Goal: Transaction & Acquisition: Obtain resource

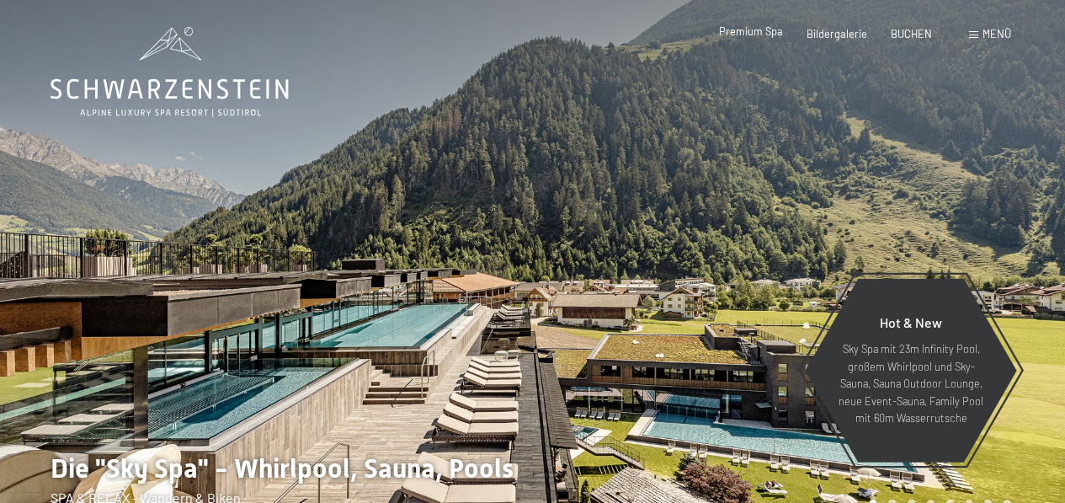
click at [756, 29] on span "Premium Spa" at bounding box center [751, 30] width 64 height 13
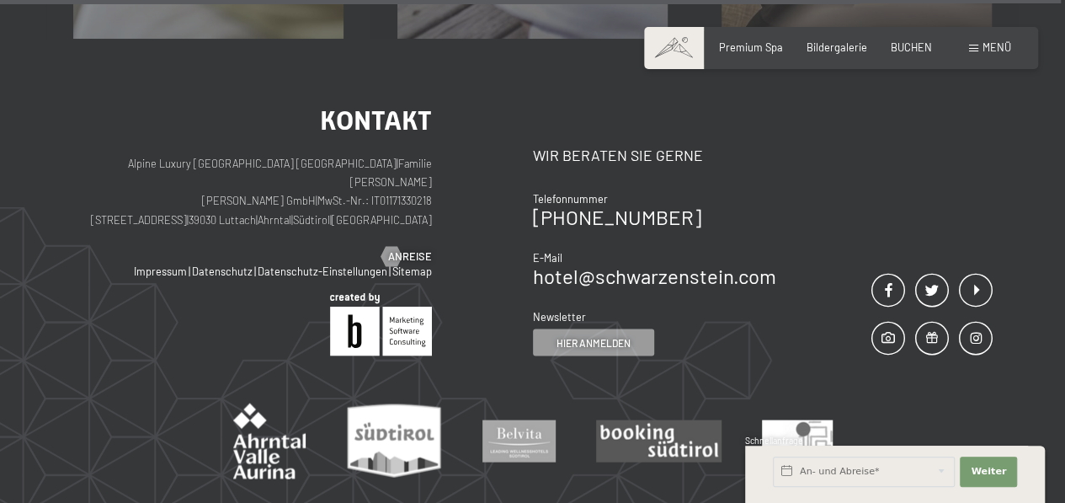
scroll to position [8148, 0]
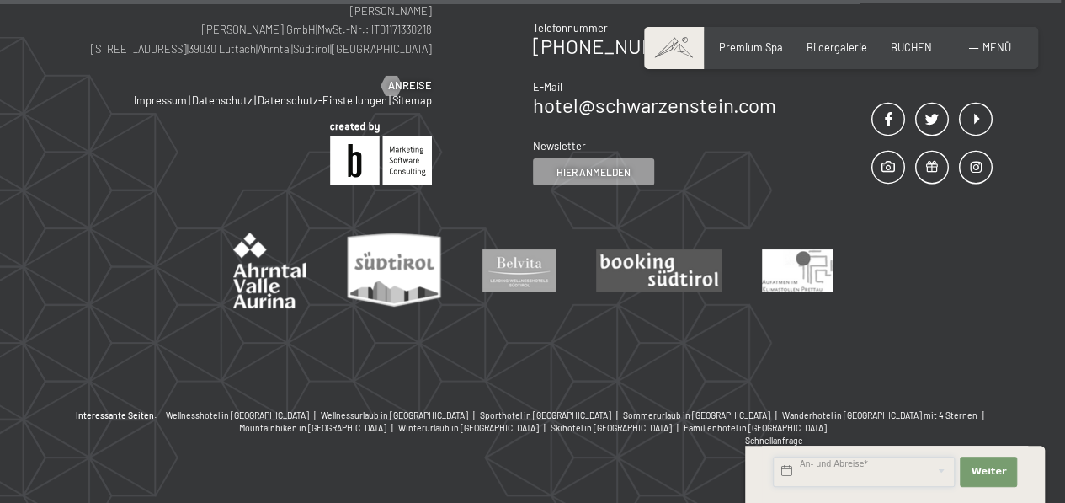
click at [832, 461] on input "text" at bounding box center [864, 471] width 182 height 30
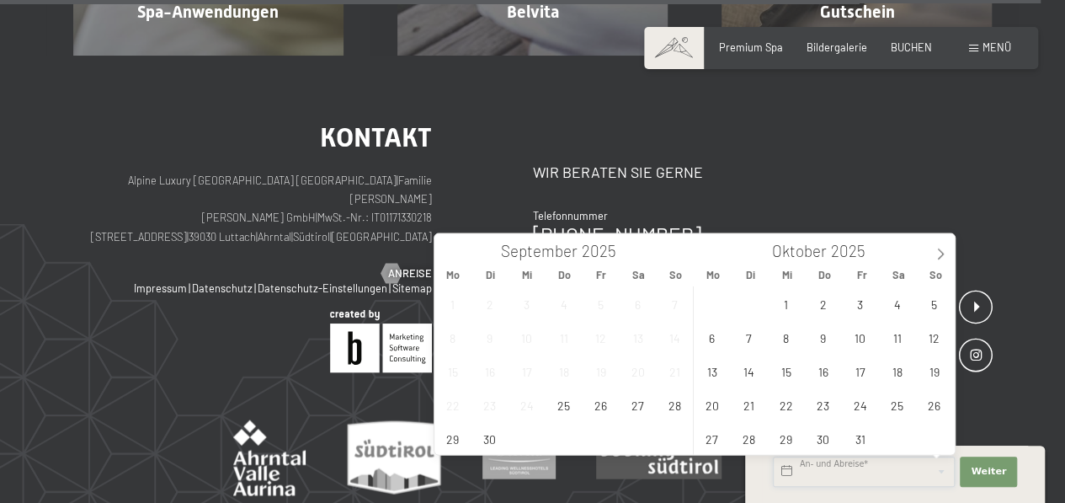
scroll to position [7961, 0]
click at [955, 147] on div "Kontakt Wir beraten Sie gerne Telefonnummer +39 0474 674100 E-Mail hotel@ no-sp…" at bounding box center [763, 248] width 460 height 249
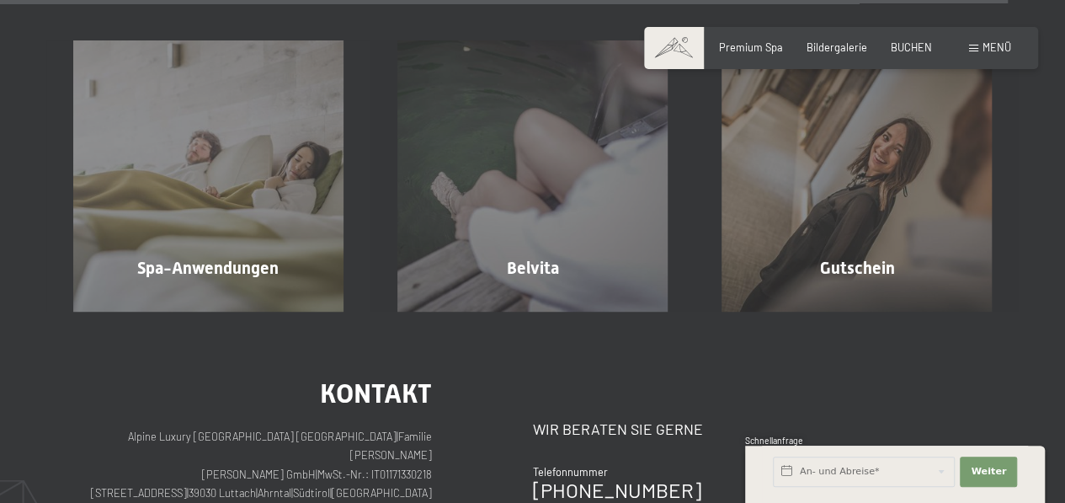
scroll to position [7712, 0]
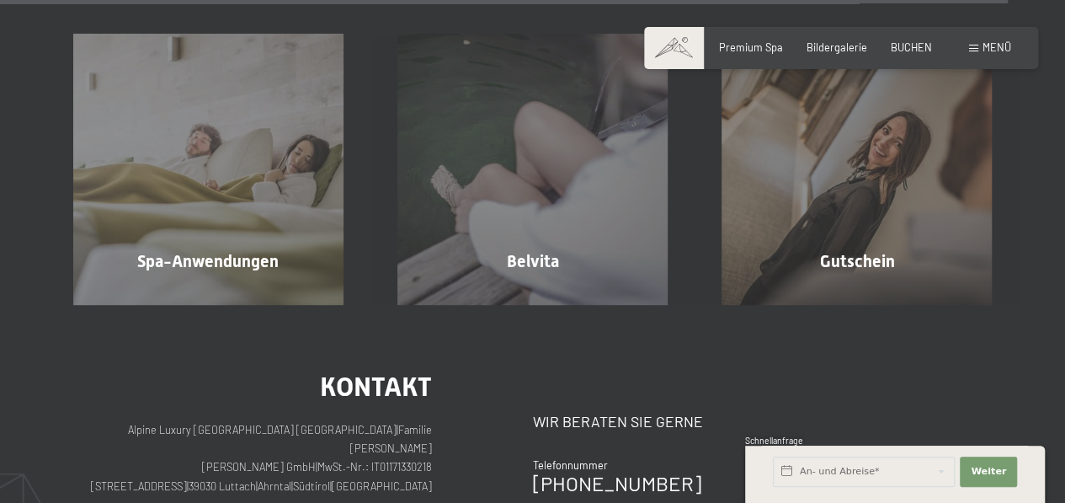
click at [929, 410] on div "Kontakt Wir beraten Sie gerne Telefonnummer +39 0474 674100 E-Mail hotel@ no-sp…" at bounding box center [763, 496] width 460 height 249
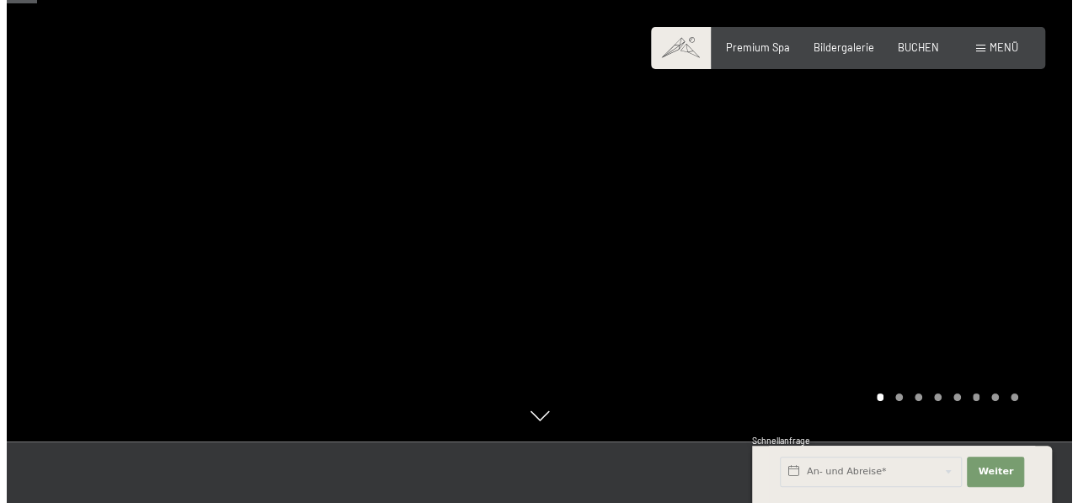
scroll to position [71, 0]
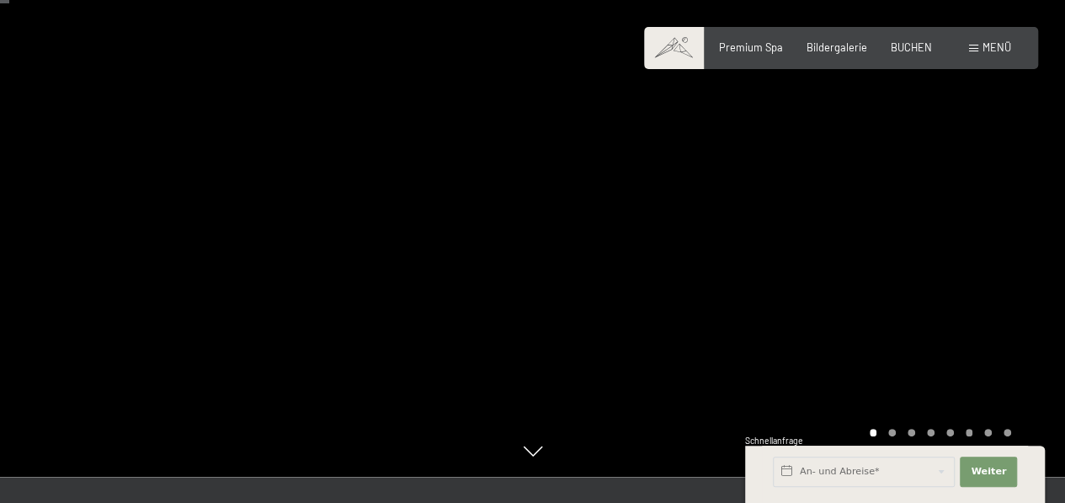
click at [1000, 45] on span "Menü" at bounding box center [996, 46] width 29 height 13
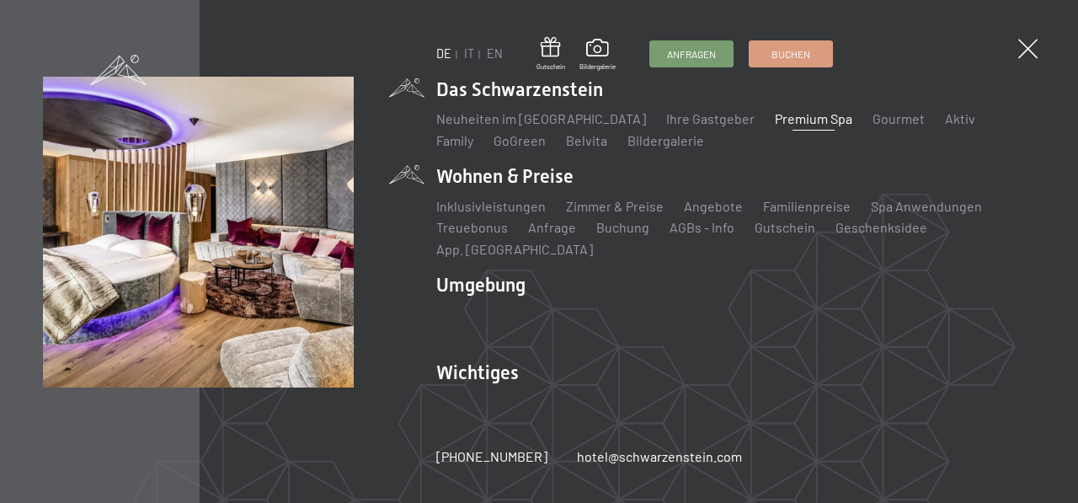
click at [713, 182] on li "Wohnen & Preise Inklusivleistungen Zimmer & Preise Liste Angebote Liste Familie…" at bounding box center [735, 210] width 599 height 95
click at [784, 235] on link "Gutschein" at bounding box center [784, 227] width 61 height 16
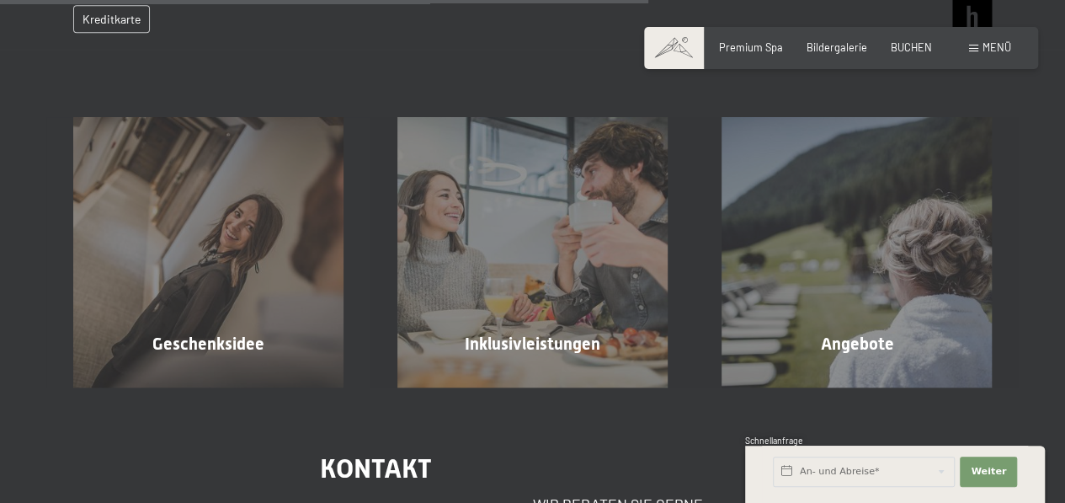
scroll to position [837, 0]
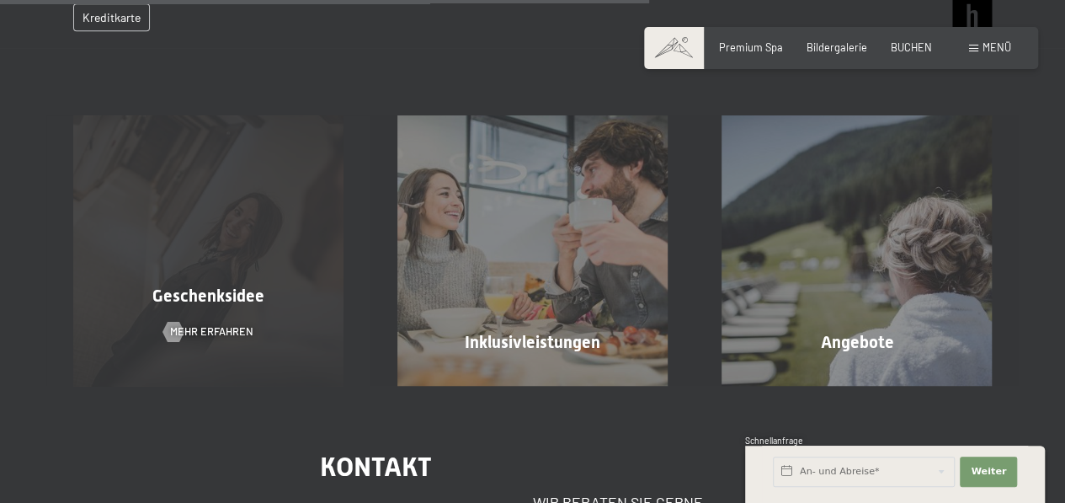
click at [217, 306] on span "Geschenksidee" at bounding box center [208, 295] width 112 height 20
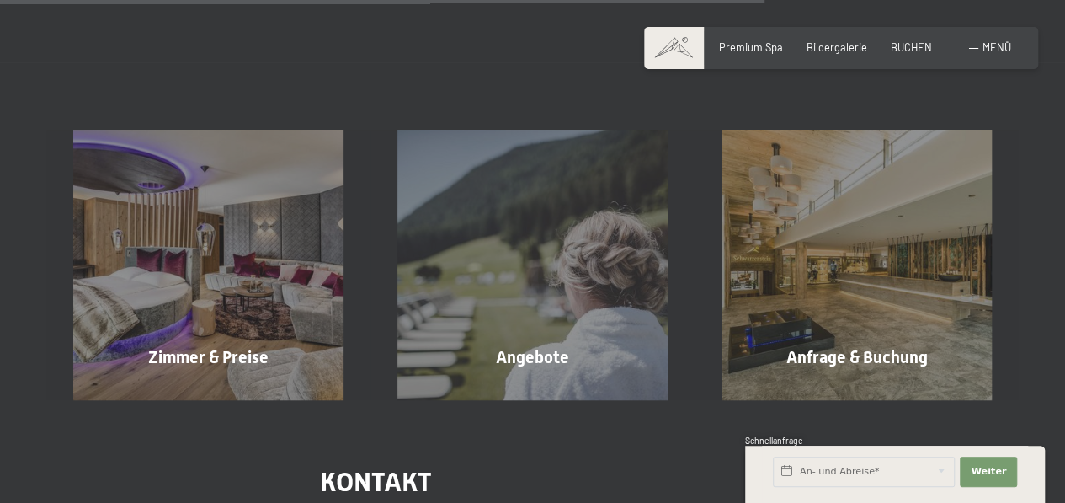
scroll to position [1410, 0]
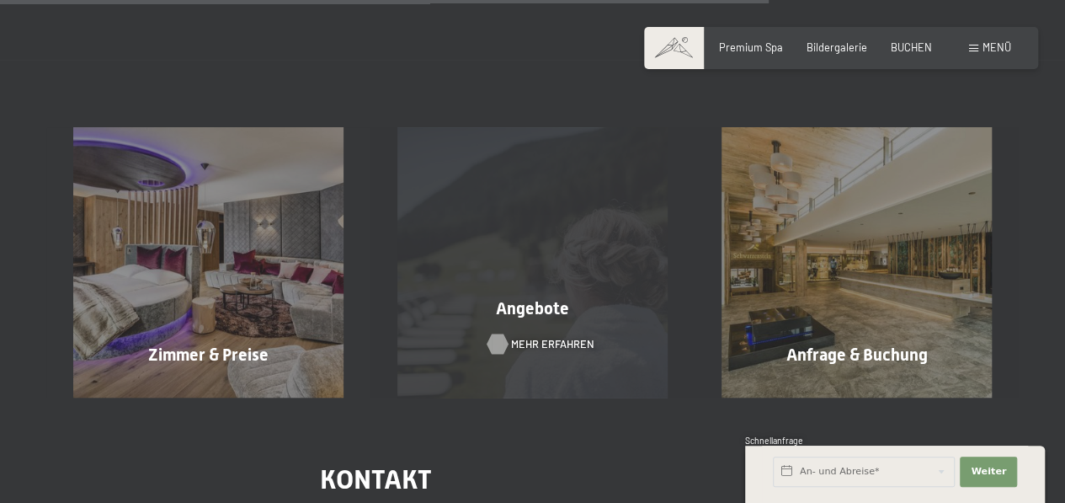
click at [566, 336] on span "Mehr erfahren" at bounding box center [552, 343] width 83 height 15
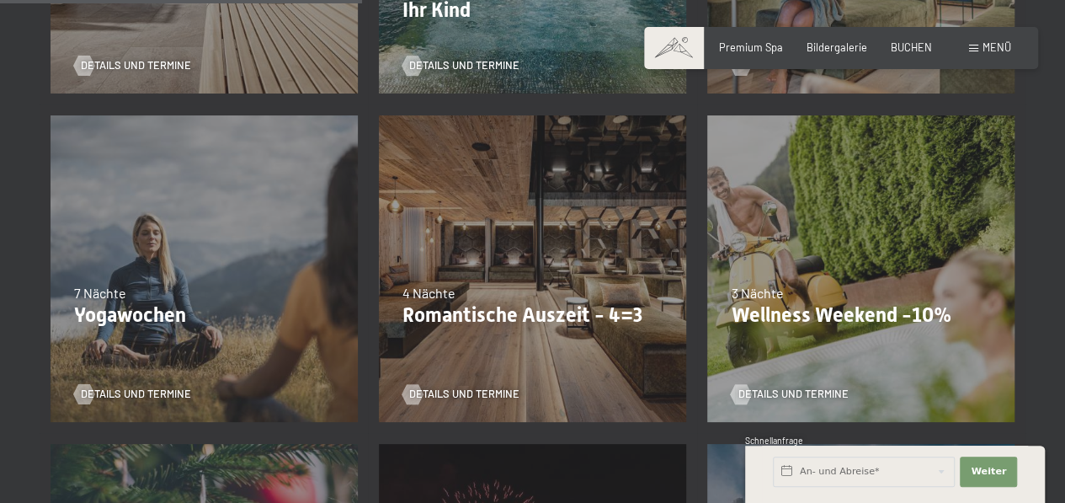
scroll to position [973, 0]
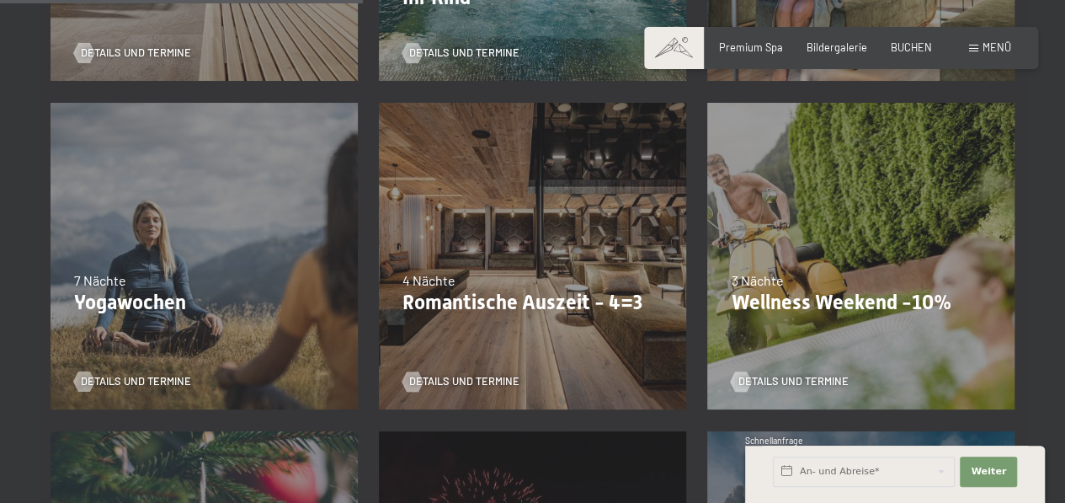
click at [978, 46] on div "Menü" at bounding box center [990, 47] width 42 height 15
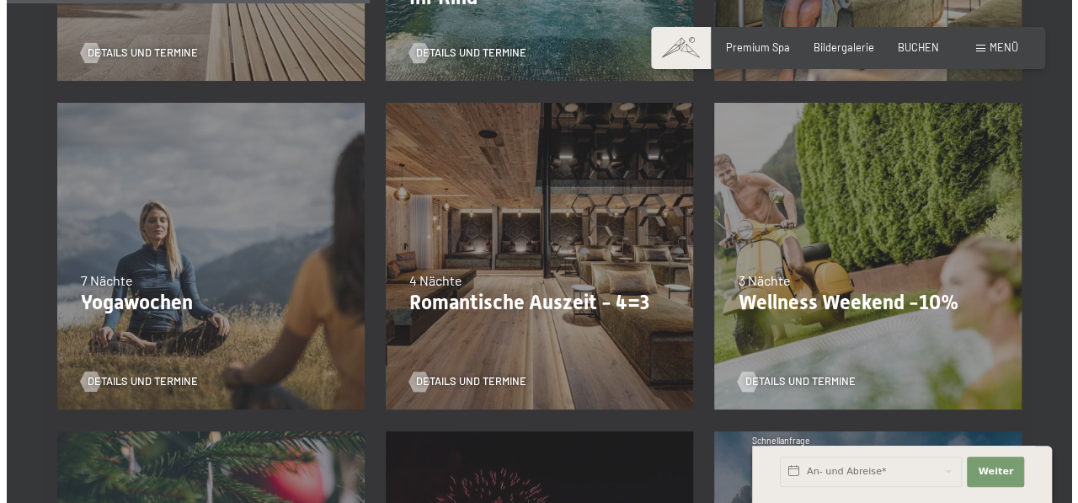
scroll to position [977, 0]
